Goal: Task Accomplishment & Management: Complete application form

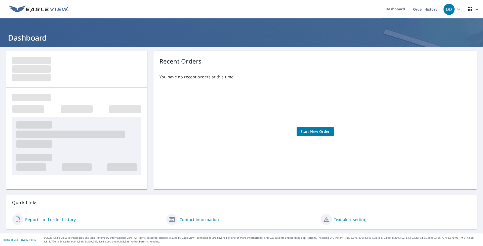
click at [309, 130] on span "Start New Order" at bounding box center [315, 131] width 29 height 6
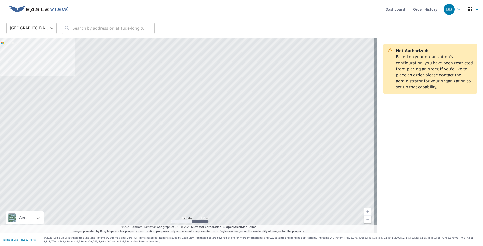
click at [224, 107] on div at bounding box center [189, 135] width 378 height 195
click at [222, 97] on div at bounding box center [189, 135] width 378 height 195
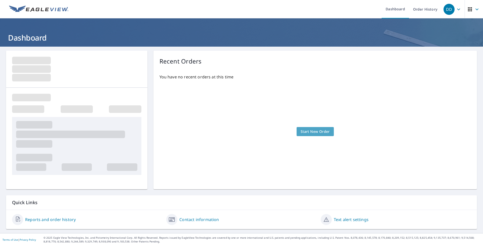
click at [305, 130] on span "Start New Order" at bounding box center [315, 131] width 29 height 6
